Goal: Find contact information: Find contact information

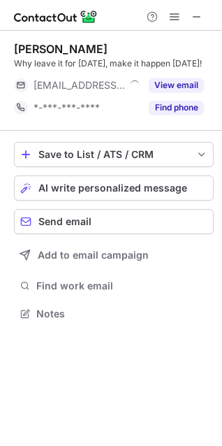
scroll to position [304, 222]
click at [207, 19] on div at bounding box center [174, 16] width 67 height 17
click at [196, 14] on span at bounding box center [196, 16] width 11 height 11
click at [192, 14] on span at bounding box center [196, 16] width 11 height 11
click at [195, 13] on span at bounding box center [196, 16] width 11 height 11
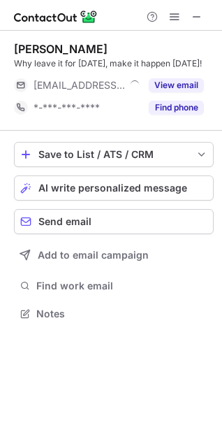
scroll to position [304, 222]
click at [194, 17] on span at bounding box center [196, 16] width 11 height 11
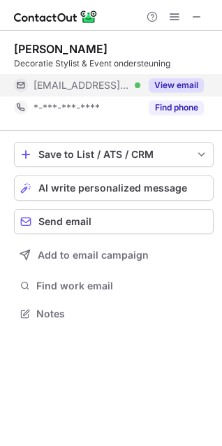
click at [175, 82] on button "View email" at bounding box center [176, 85] width 55 height 14
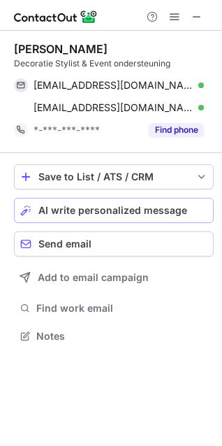
scroll to position [326, 222]
click at [201, 15] on span at bounding box center [196, 16] width 11 height 11
